Goal: Check status: Check status

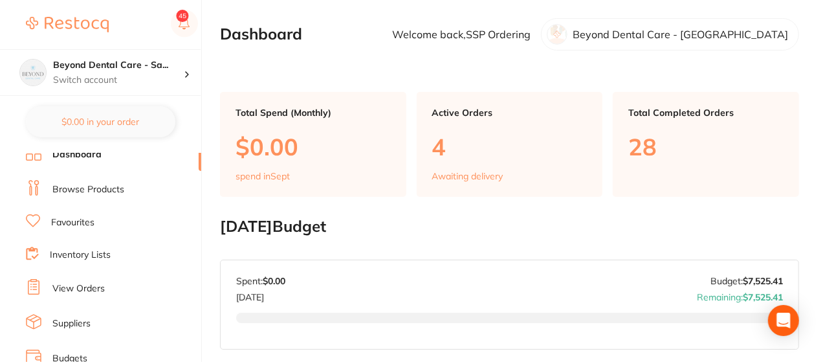
scroll to position [8, 0]
click at [67, 285] on link "View Orders" at bounding box center [78, 287] width 52 height 13
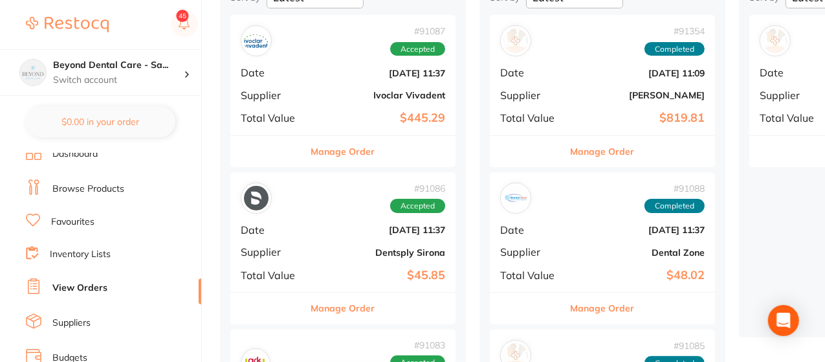
scroll to position [164, 0]
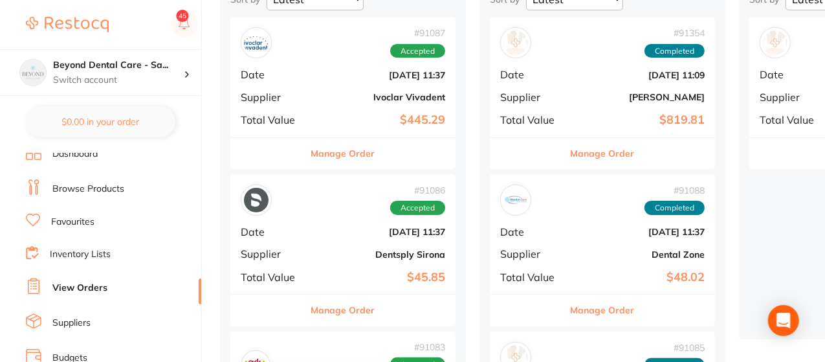
click at [349, 257] on b "Dentsply Sirona" at bounding box center [380, 254] width 129 height 10
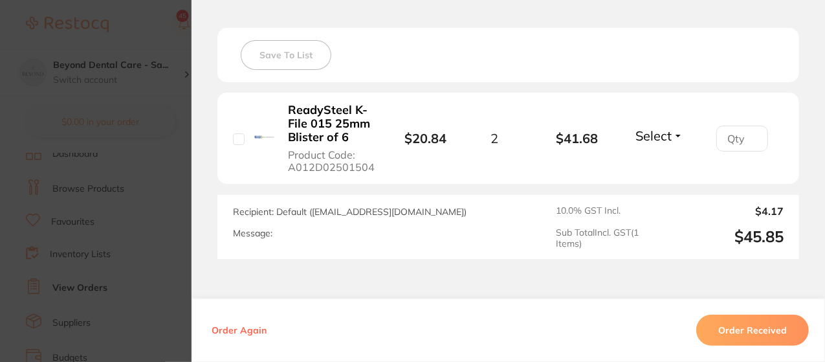
scroll to position [357, 0]
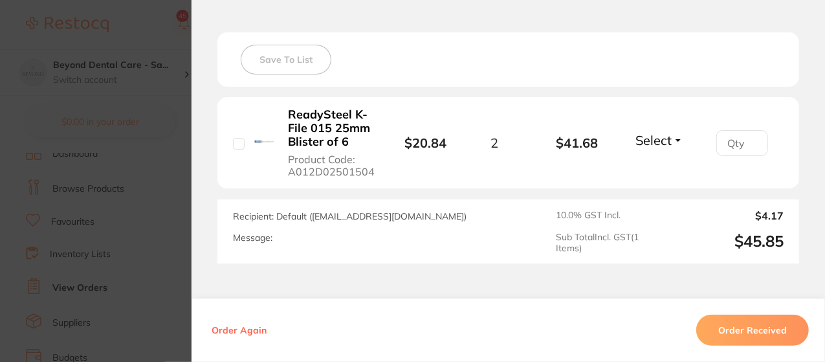
click at [155, 184] on section "Order ID: Restocq- 91086 Order Information Accepted Order Order Date [DATE] 11:…" at bounding box center [412, 181] width 825 height 362
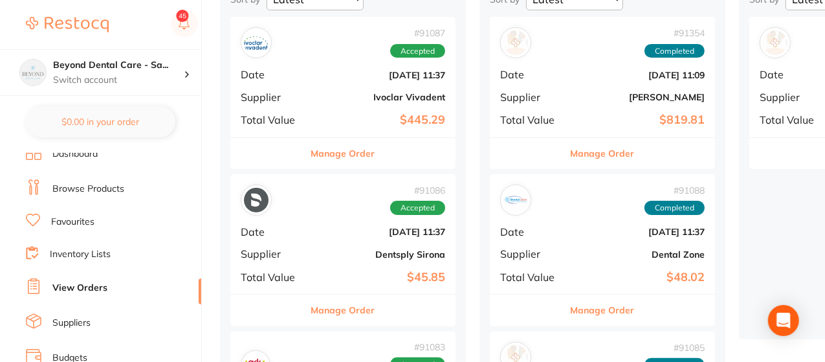
click at [325, 244] on div "# 91086 Accepted Date [DATE] 11:37 Supplier Dentsply Sirona Total Value $45.85" at bounding box center [342, 234] width 225 height 120
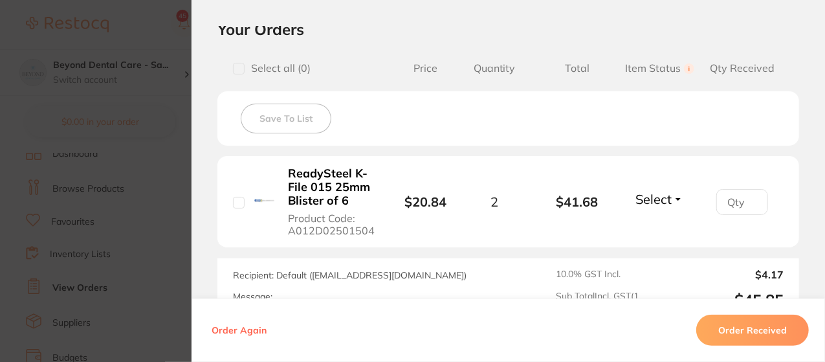
scroll to position [344, 0]
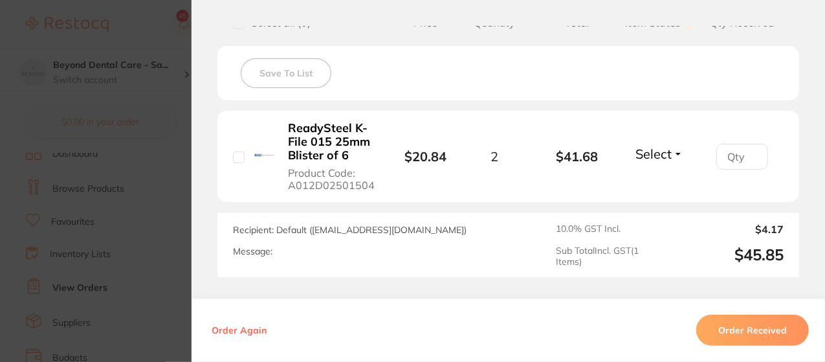
click at [648, 155] on span "Select" at bounding box center [653, 154] width 36 height 16
click at [646, 159] on span "Select" at bounding box center [653, 154] width 36 height 16
click at [652, 179] on span "Received" at bounding box center [659, 182] width 33 height 10
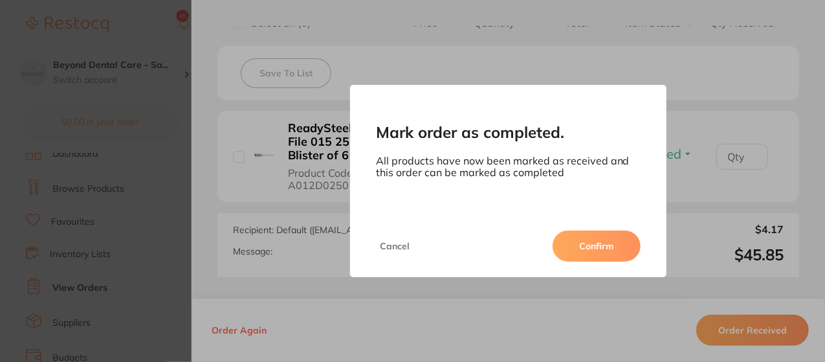
click at [387, 240] on button "Cancel" at bounding box center [395, 245] width 38 height 31
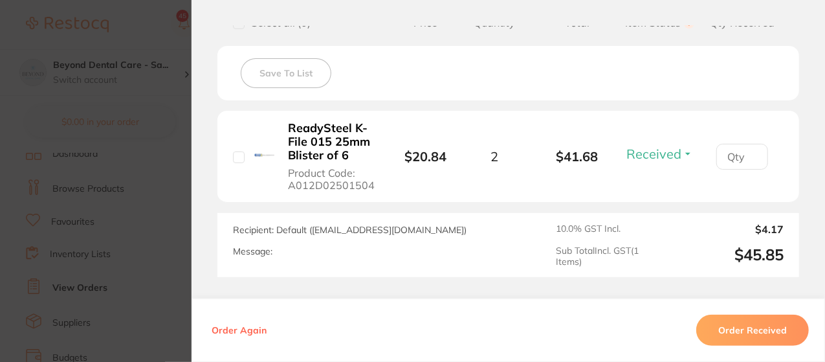
click at [718, 338] on button "Order Received" at bounding box center [752, 329] width 113 height 31
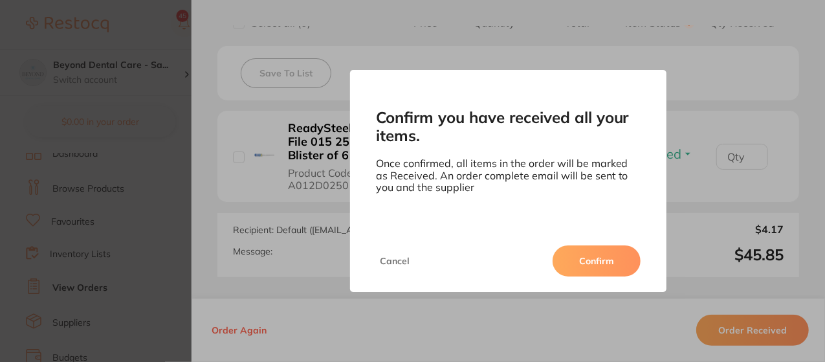
click at [594, 265] on button "Confirm" at bounding box center [597, 260] width 88 height 31
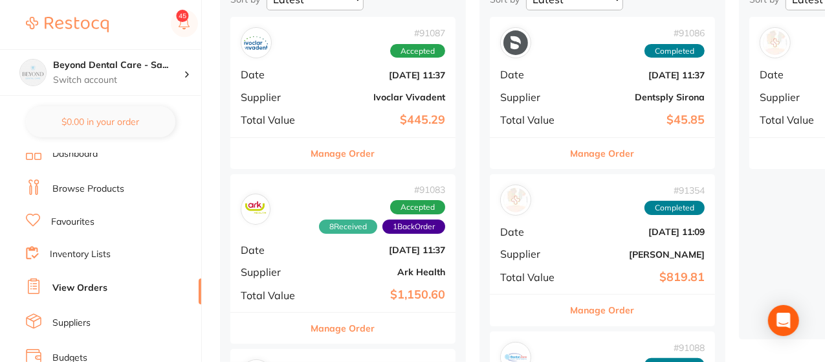
click at [375, 280] on div "# 91083 8 Received 1 Back Order Accepted Date [DATE] 11:37 Supplier Ark Health …" at bounding box center [342, 243] width 225 height 138
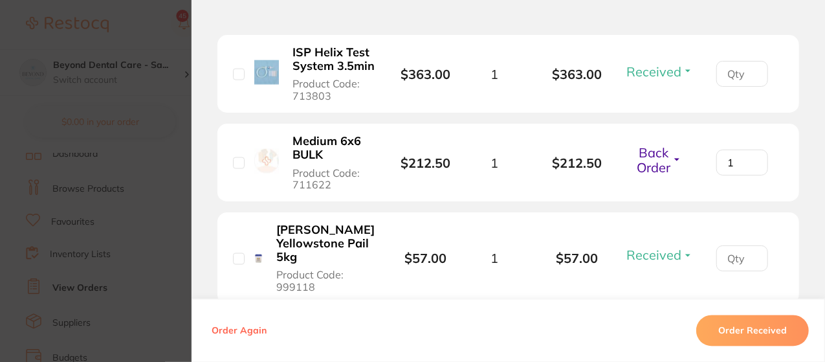
scroll to position [1076, 0]
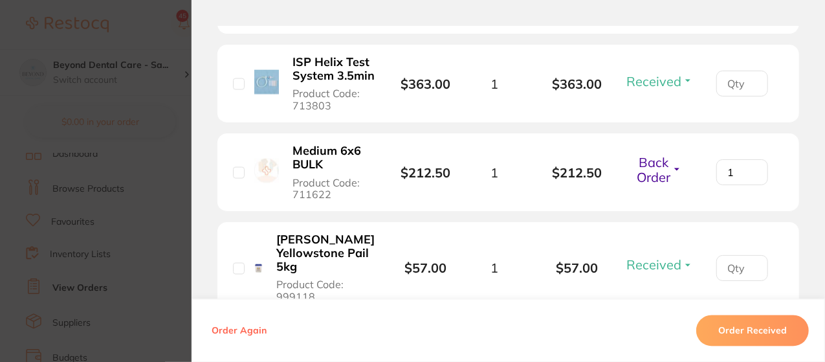
click at [655, 182] on span "Back Order" at bounding box center [654, 169] width 34 height 31
click at [661, 230] on span "Back Order" at bounding box center [659, 225] width 39 height 10
click at [160, 157] on section "Order ID: Restocq- 91083 Order Information 8 Received 1 Back Order Accepted Ord…" at bounding box center [412, 181] width 825 height 362
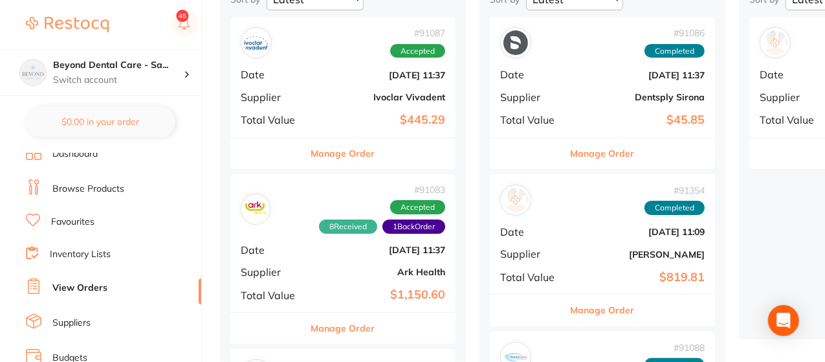
click at [368, 97] on b "Ivoclar Vivadent" at bounding box center [380, 97] width 129 height 10
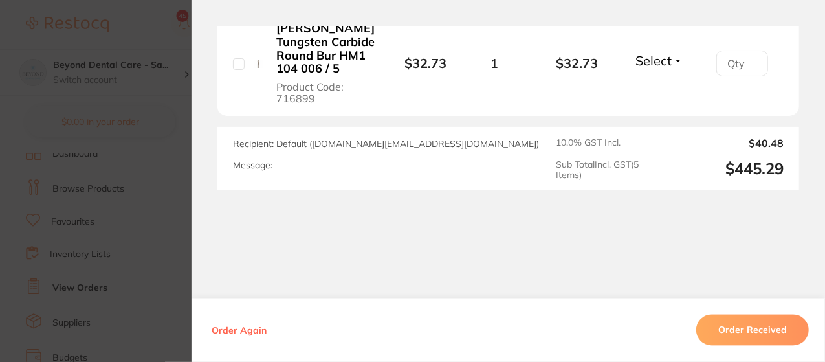
scroll to position [1108, 0]
click at [730, 327] on button "Order Received" at bounding box center [752, 329] width 113 height 31
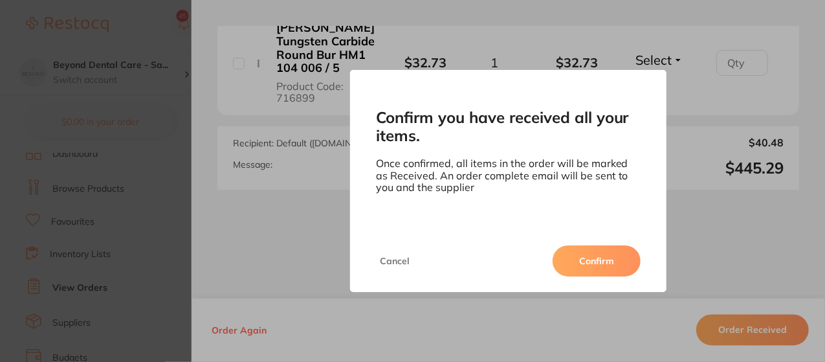
click at [607, 271] on button "Confirm" at bounding box center [597, 260] width 88 height 31
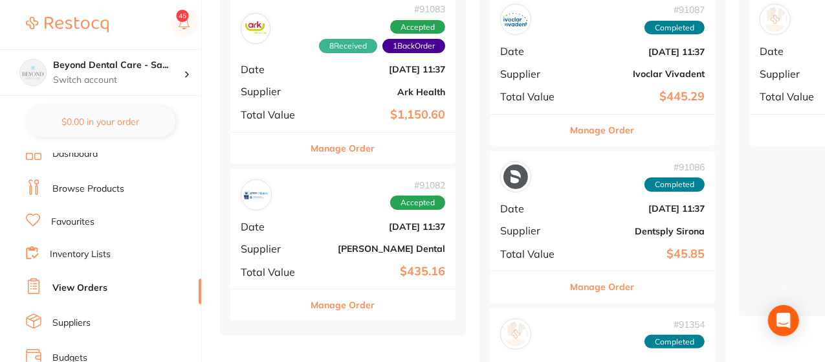
scroll to position [188, 0]
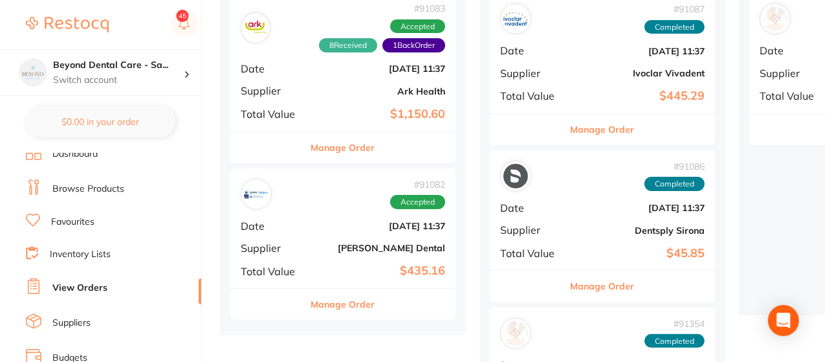
click at [283, 231] on span "Date" at bounding box center [273, 226] width 65 height 12
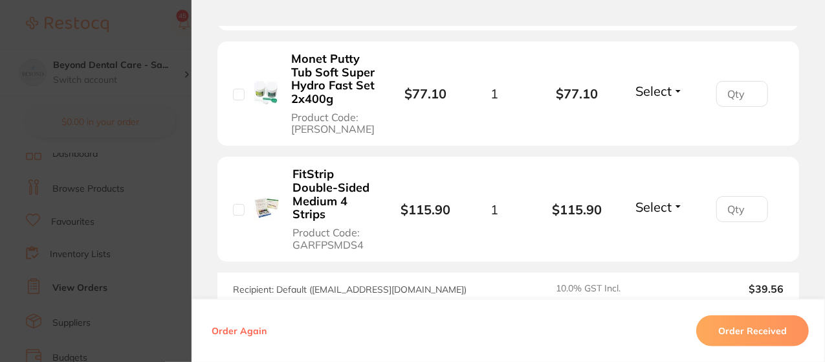
scroll to position [617, 0]
click at [721, 324] on button "Order Received" at bounding box center [752, 329] width 113 height 31
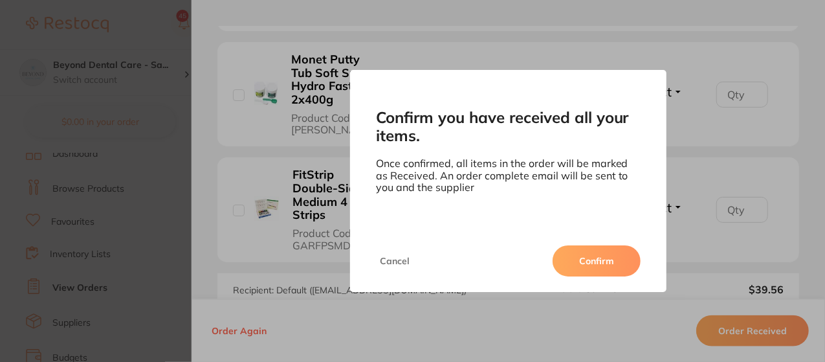
click at [586, 248] on button "Confirm" at bounding box center [597, 260] width 88 height 31
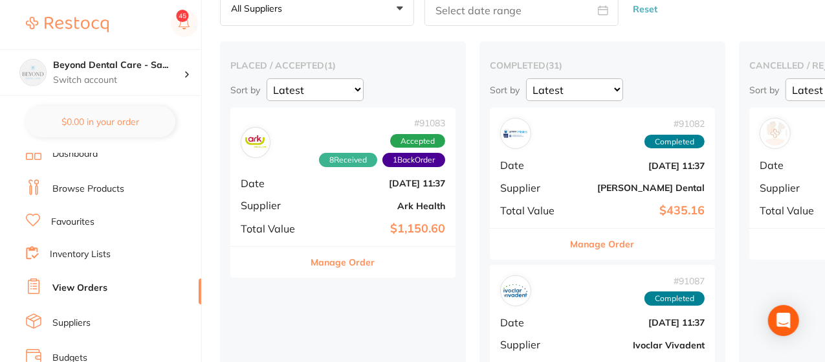
scroll to position [72, 0]
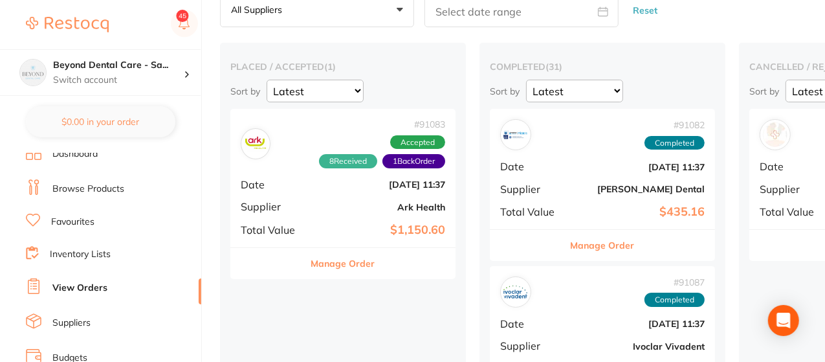
click at [361, 197] on div "# 91083 8 Received 1 Back Order Accepted Date [DATE] 11:37 Supplier Ark Health …" at bounding box center [342, 178] width 225 height 138
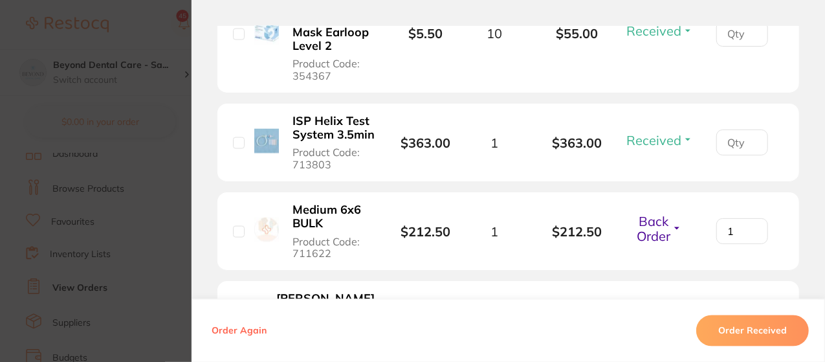
scroll to position [1018, 0]
click at [170, 191] on section "Order ID: Restocq- 91083 Order Information 8 Received 1 Back Order Accepted Ord…" at bounding box center [412, 181] width 825 height 362
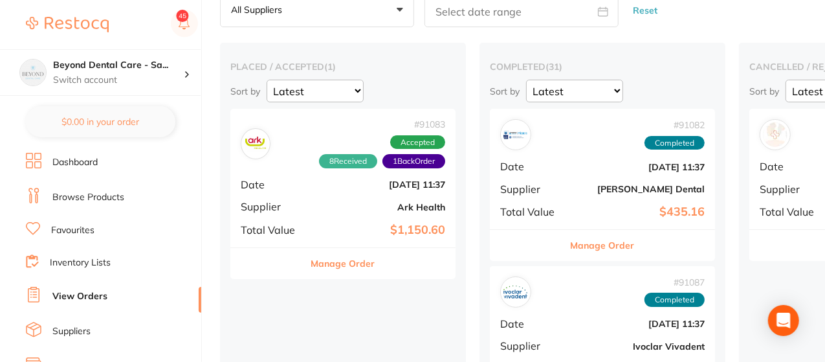
click at [313, 205] on div "# 91083 8 Received 1 Back Order Accepted Date [DATE] 11:37 Supplier Ark Health …" at bounding box center [342, 178] width 225 height 138
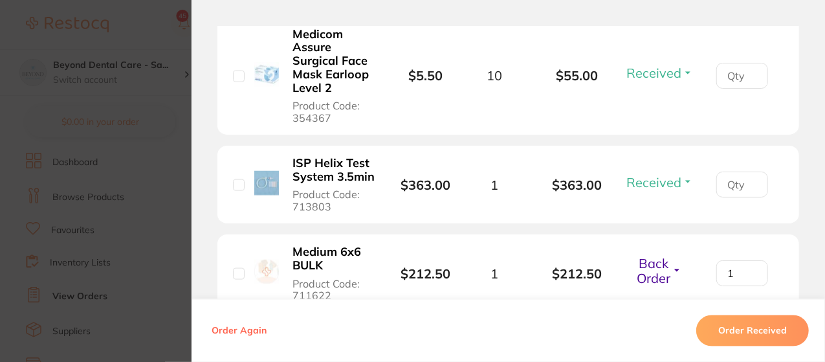
scroll to position [976, 0]
click at [666, 80] on span "Received" at bounding box center [653, 72] width 55 height 16
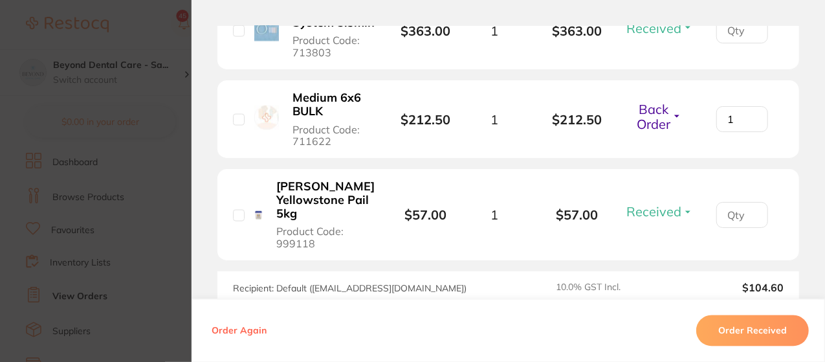
scroll to position [1142, 0]
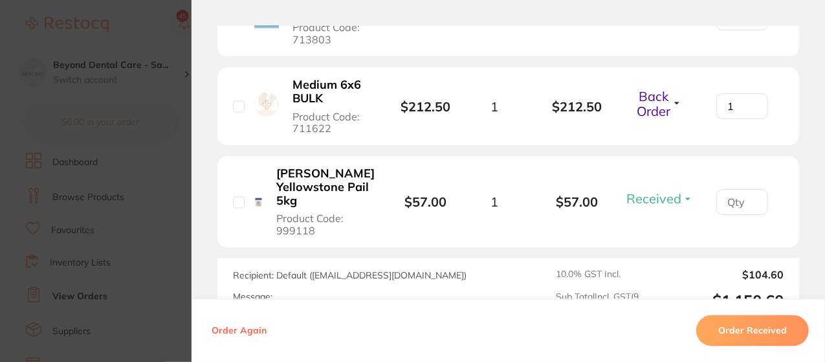
click at [138, 124] on section "Order ID: Restocq- 91083 Order Information 8 Received 1 Back Order Accepted Ord…" at bounding box center [412, 181] width 825 height 362
